Goal: Complete application form

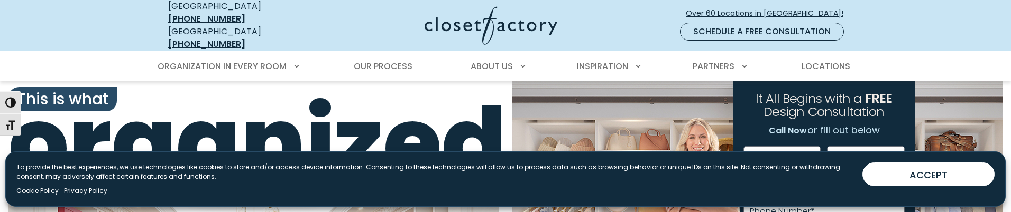
type input "**********"
type input "*****"
